Goal: Navigation & Orientation: Find specific page/section

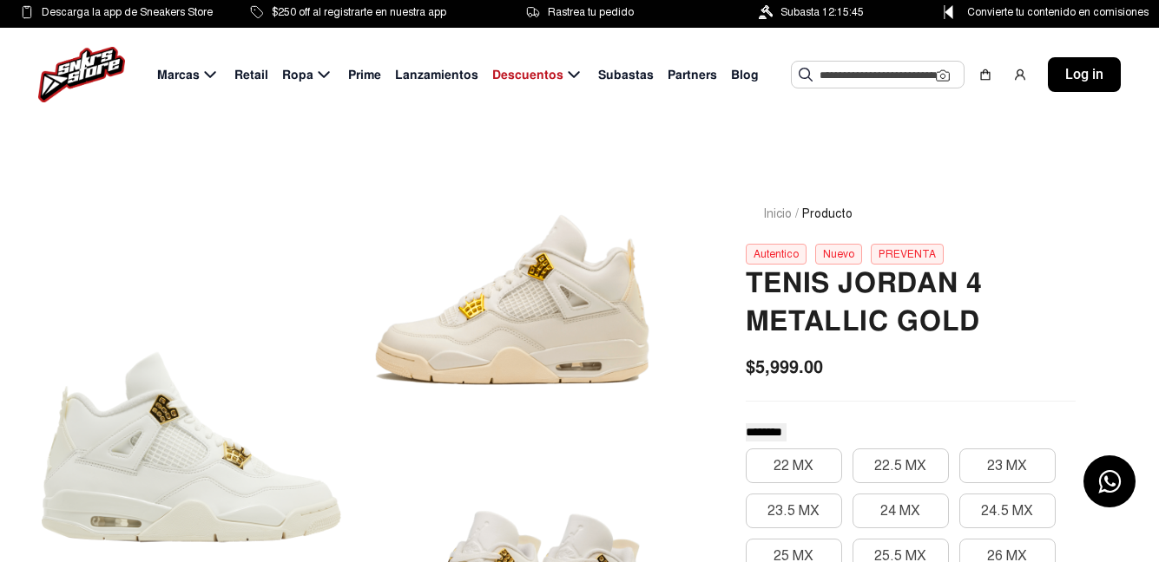
click at [844, 80] on input "text" at bounding box center [877, 75] width 116 height 26
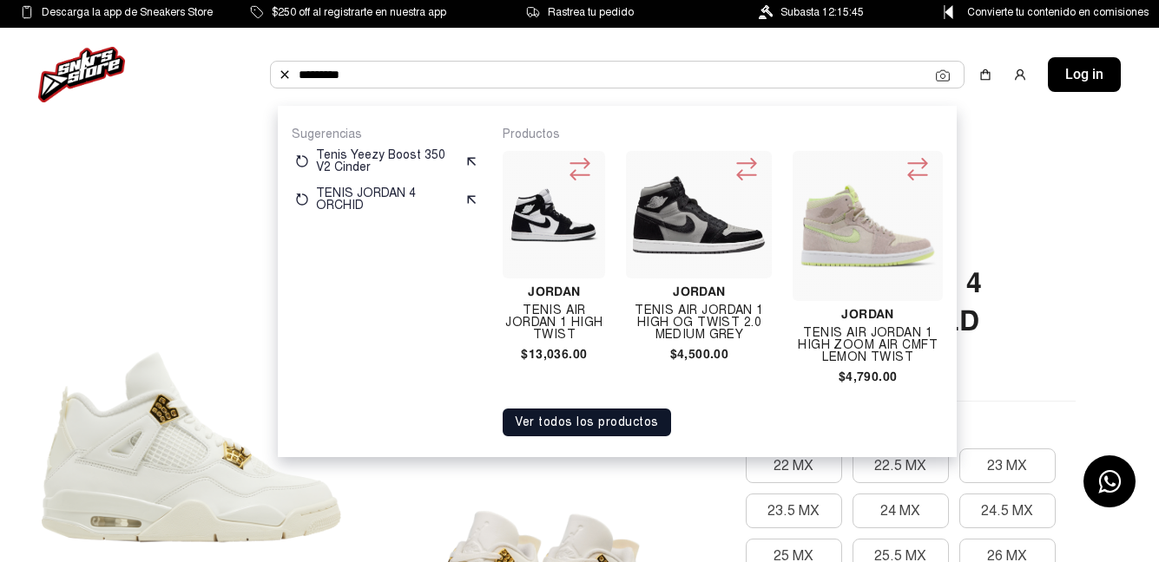
type input "*********"
click at [549, 207] on img at bounding box center [553, 215] width 89 height 89
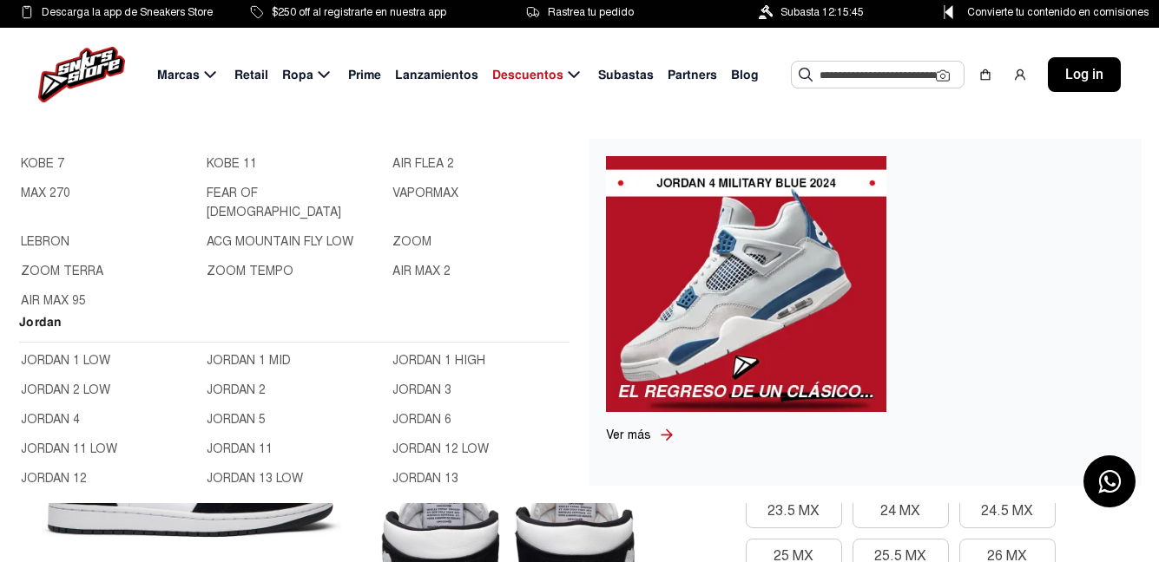
scroll to position [434, 0]
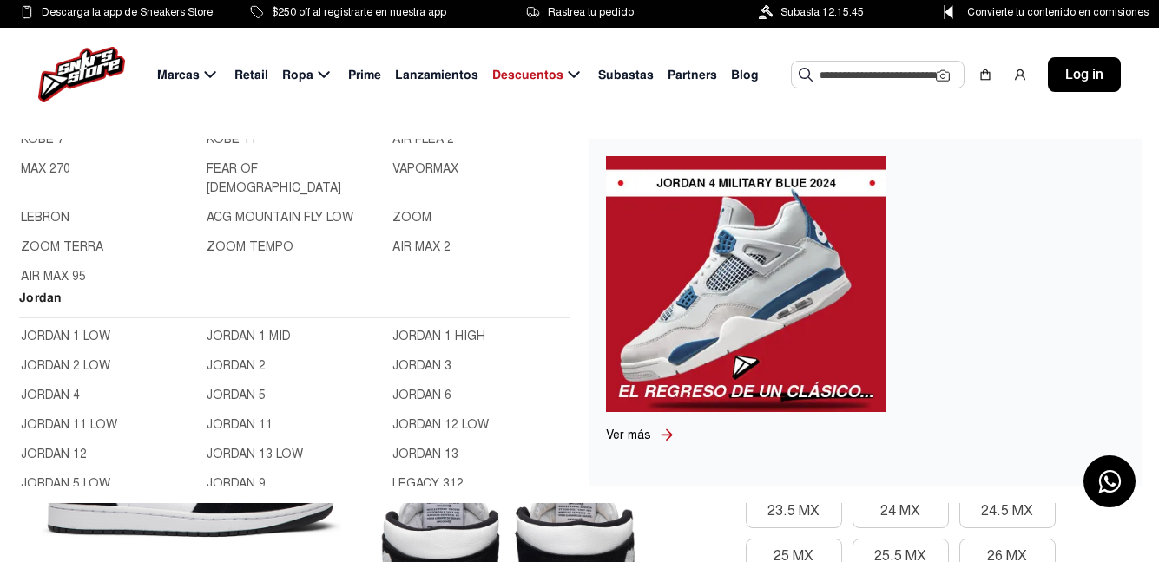
click at [392, 346] on link "JORDAN 1 HIGH" at bounding box center [479, 336] width 175 height 19
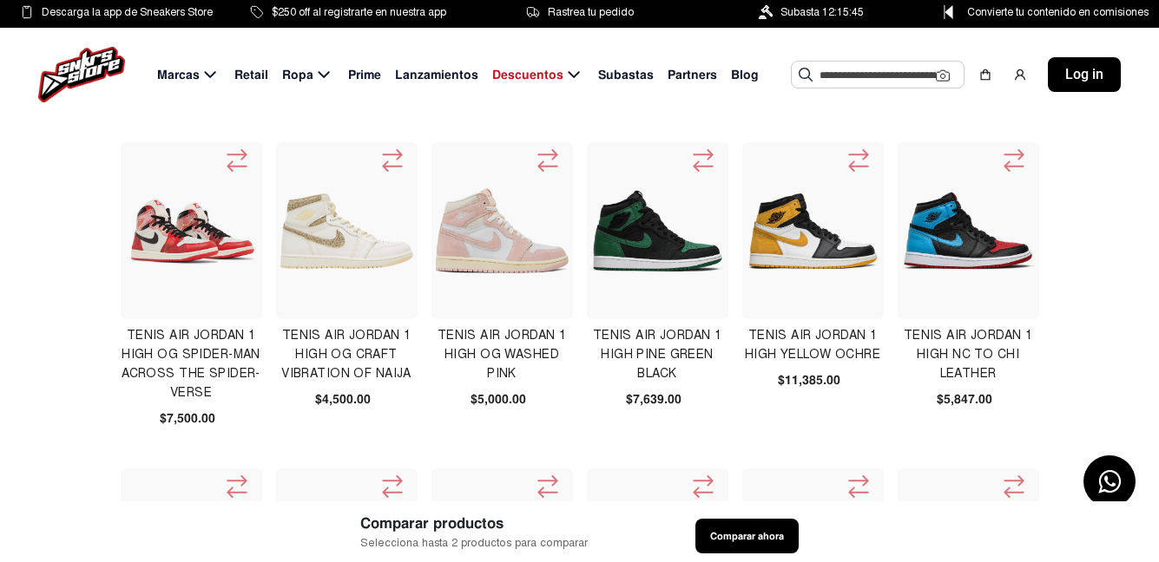
click at [850, 75] on input "text" at bounding box center [877, 75] width 116 height 26
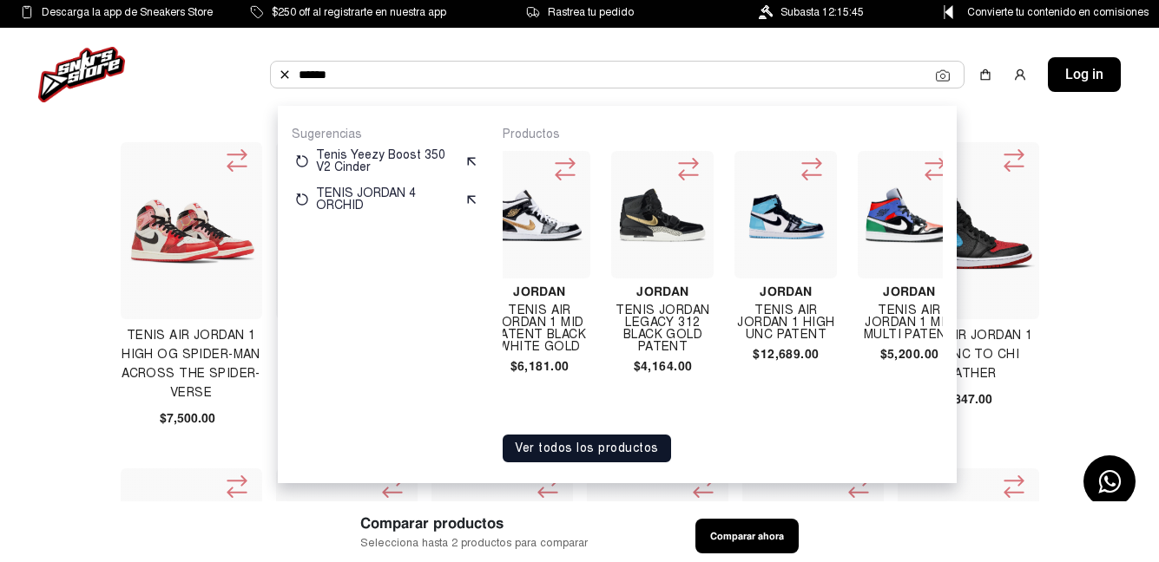
scroll to position [0, 226]
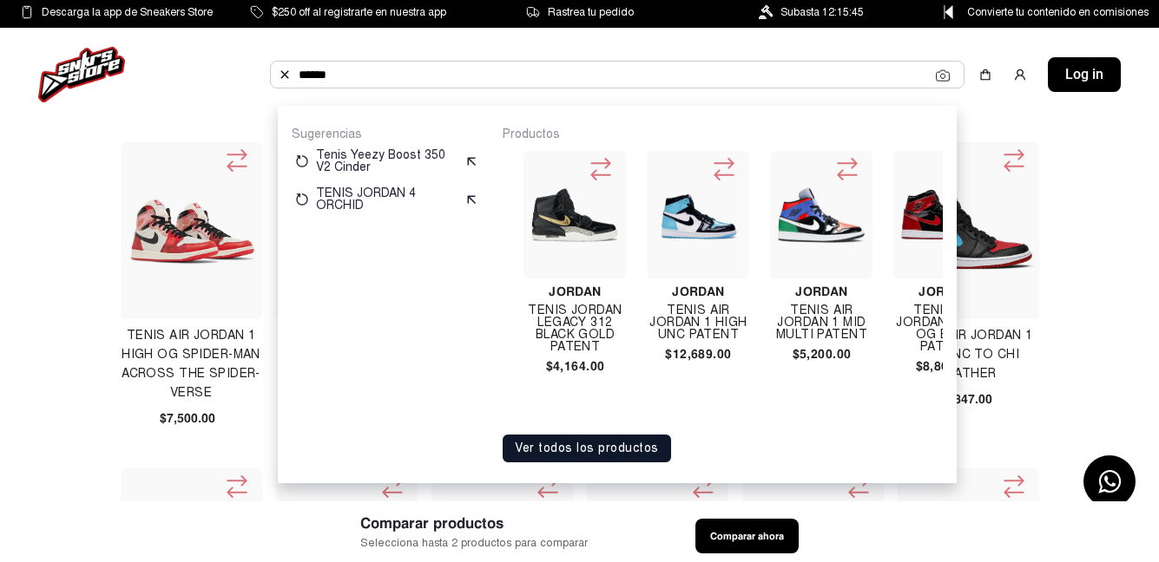
type input "******"
click at [102, 58] on img at bounding box center [81, 75] width 87 height 56
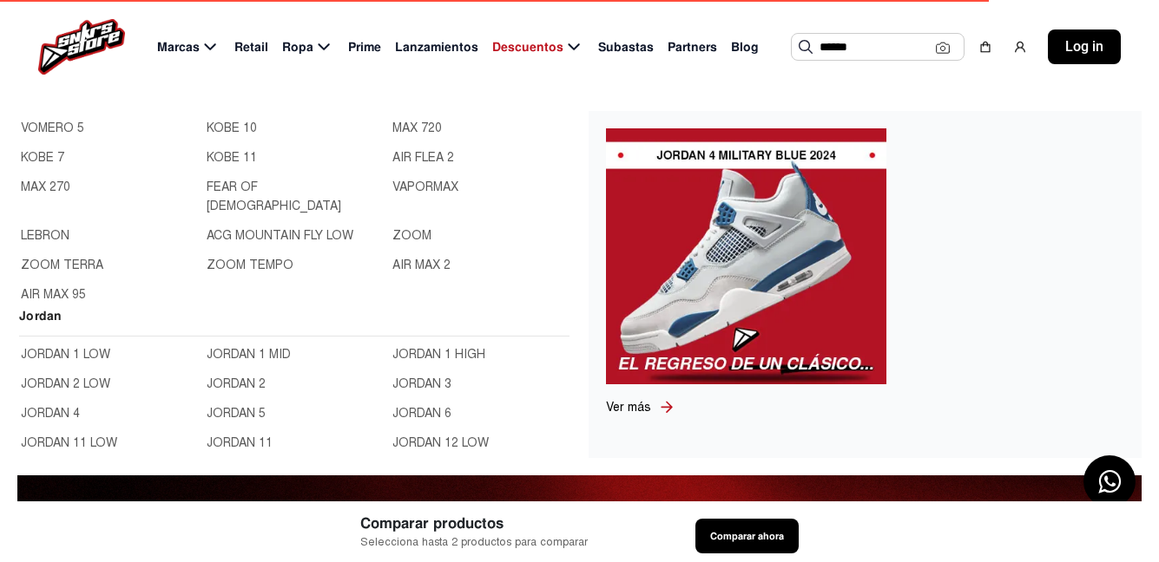
scroll to position [434, 0]
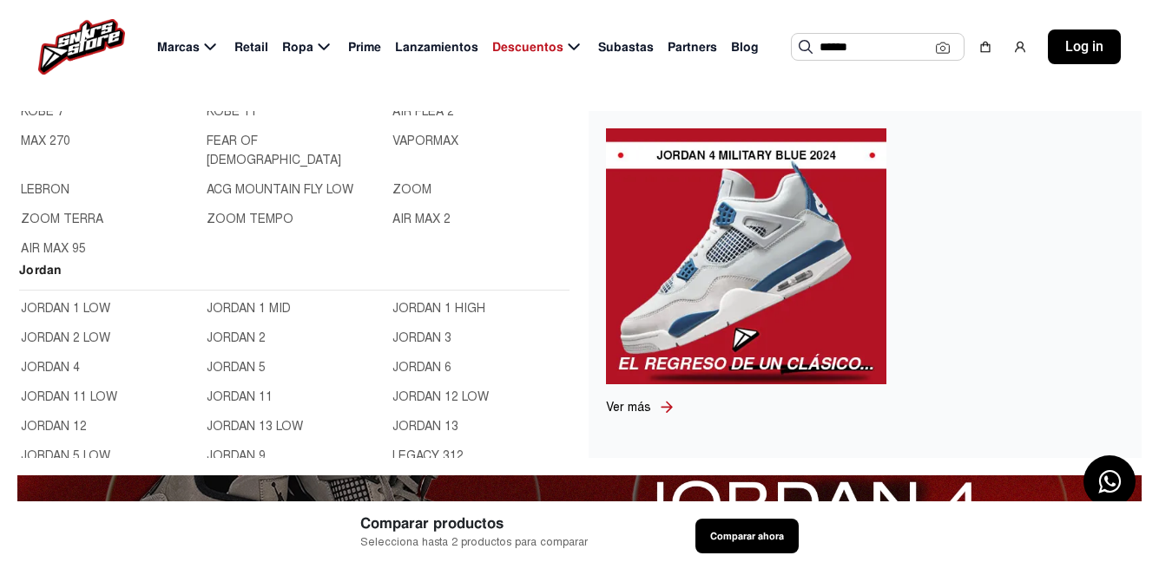
click at [62, 318] on link "JORDAN 1 LOW" at bounding box center [108, 308] width 175 height 19
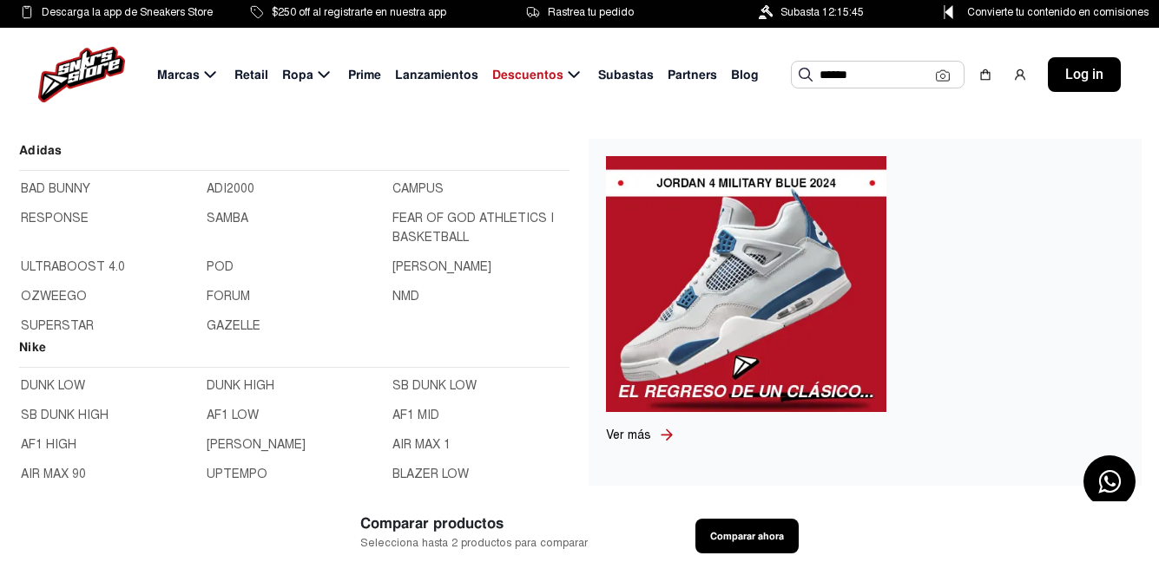
click at [100, 75] on img at bounding box center [81, 75] width 87 height 56
